Goal: Browse casually

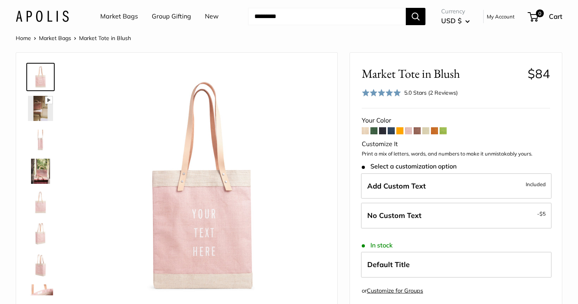
click at [37, 111] on img at bounding box center [40, 108] width 25 height 25
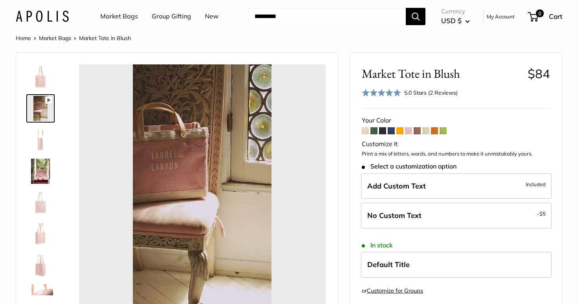
click at [44, 138] on img at bounding box center [40, 139] width 25 height 25
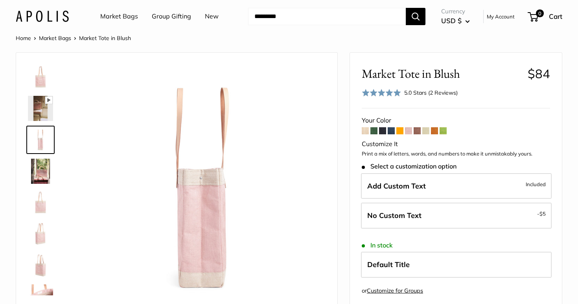
type input "****"
click at [46, 167] on img at bounding box center [40, 171] width 25 height 25
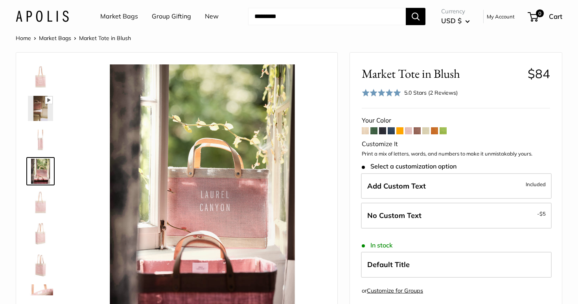
click at [44, 205] on img at bounding box center [40, 202] width 25 height 25
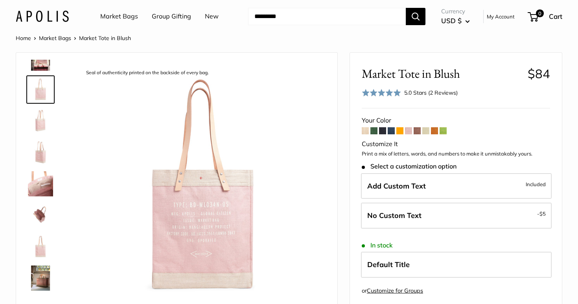
scroll to position [113, 0]
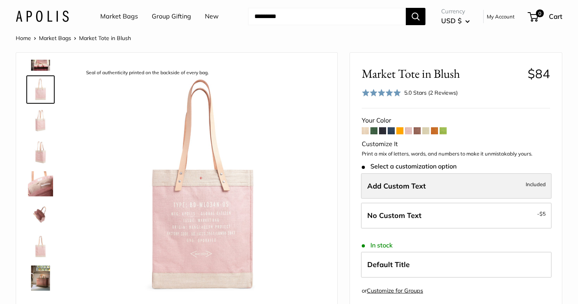
click at [458, 188] on label "Add Custom Text Included" at bounding box center [456, 186] width 191 height 26
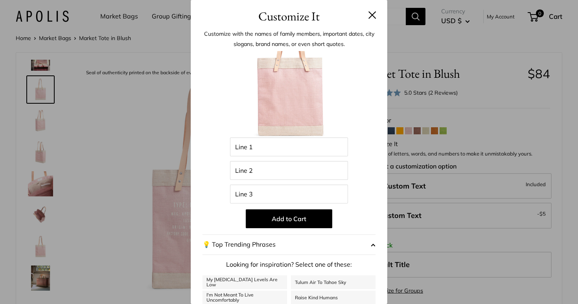
click at [264, 242] on button "💡 Top Trending Phrases" at bounding box center [288, 245] width 173 height 20
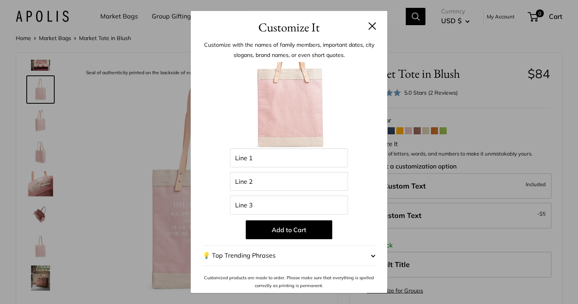
click at [265, 256] on button "💡 Top Trending Phrases" at bounding box center [288, 256] width 173 height 20
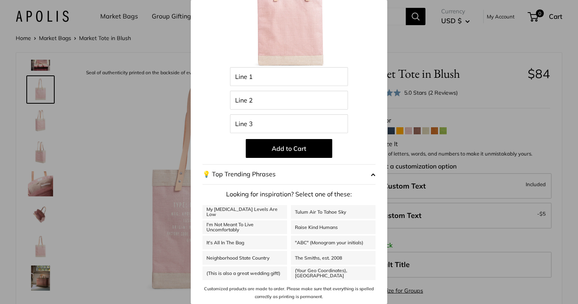
scroll to position [69, 0]
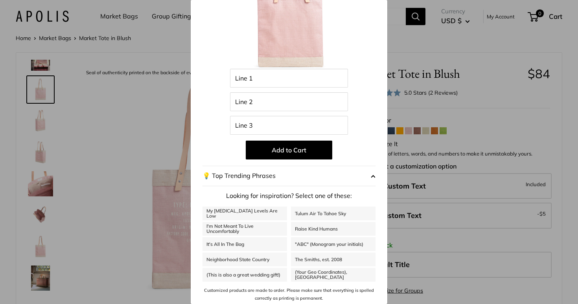
click at [249, 239] on link "It's All In The Bag" at bounding box center [244, 244] width 85 height 14
type input "********"
type input "******"
type input "***"
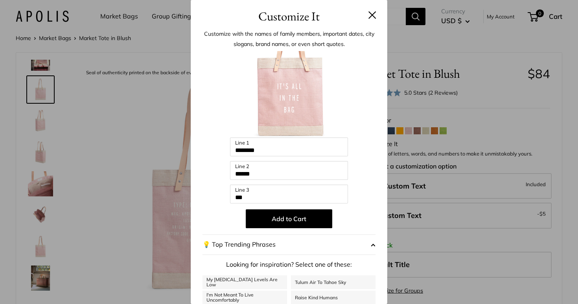
scroll to position [0, 0]
click at [375, 17] on button at bounding box center [372, 15] width 8 height 8
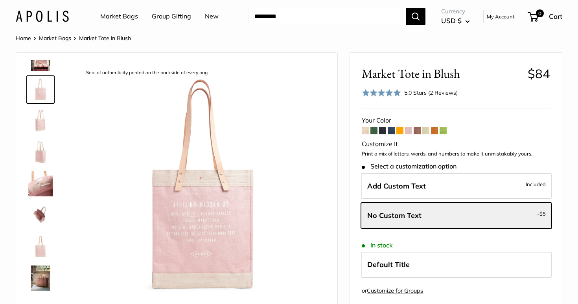
click at [435, 131] on span at bounding box center [434, 130] width 7 height 7
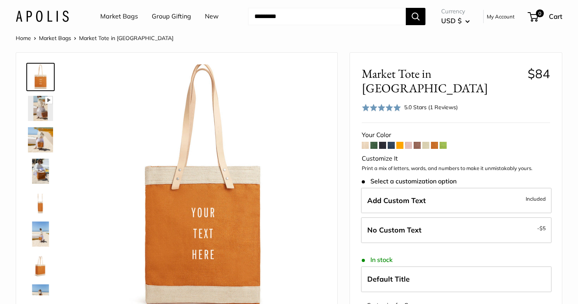
click at [399, 142] on span at bounding box center [399, 145] width 7 height 7
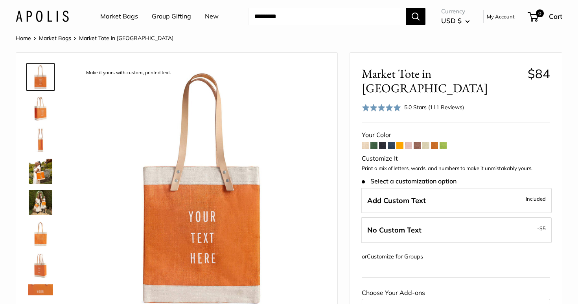
click at [367, 142] on span at bounding box center [365, 145] width 7 height 7
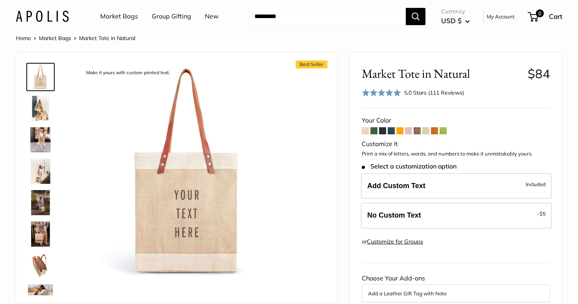
click at [40, 137] on img at bounding box center [40, 139] width 25 height 25
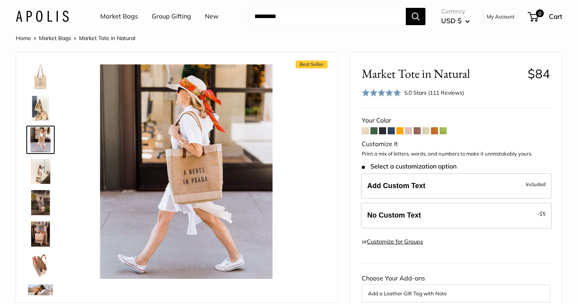
click at [41, 109] on img at bounding box center [40, 108] width 25 height 25
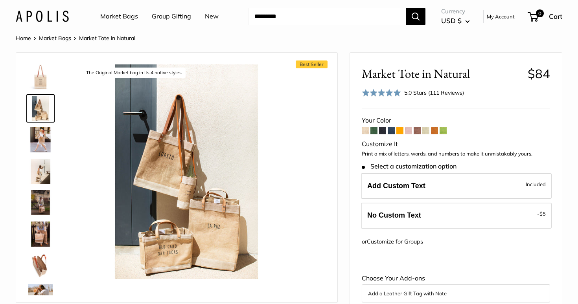
click at [42, 176] on img at bounding box center [40, 171] width 25 height 25
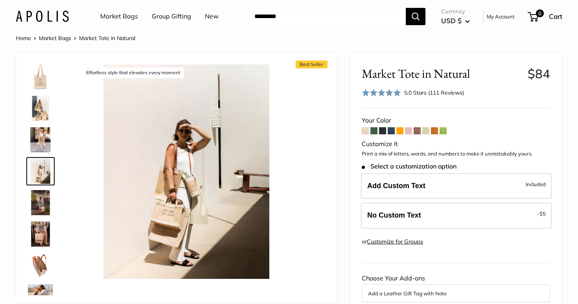
click at [42, 204] on img at bounding box center [40, 202] width 25 height 25
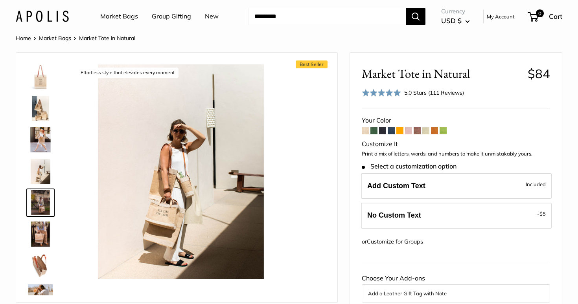
scroll to position [24, 0]
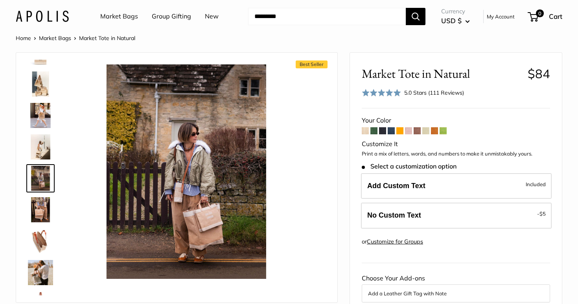
click at [40, 237] on img at bounding box center [40, 241] width 25 height 25
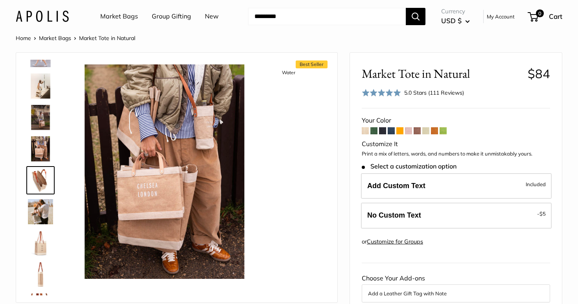
scroll to position [87, 0]
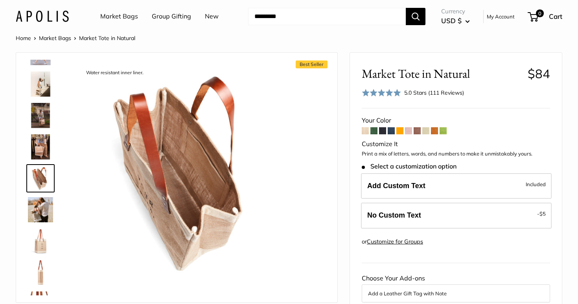
click at [210, 17] on link "New" at bounding box center [212, 17] width 14 height 12
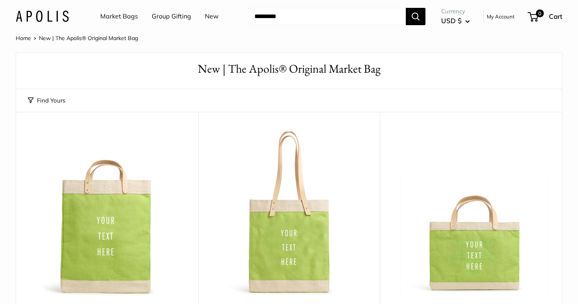
click at [117, 16] on link "Market Bags" at bounding box center [119, 17] width 38 height 12
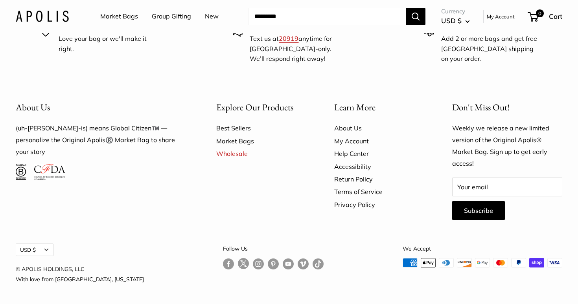
scroll to position [2263, 0]
click at [228, 134] on link "Best Sellers" at bounding box center [261, 128] width 90 height 13
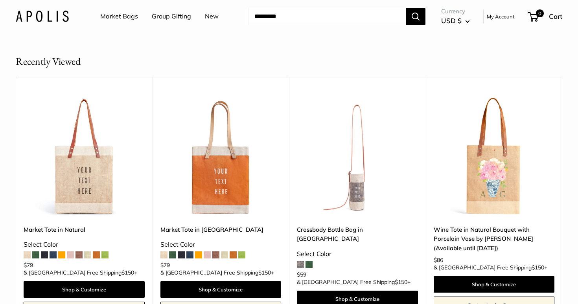
scroll to position [383, 0]
